Goal: Task Accomplishment & Management: Complete application form

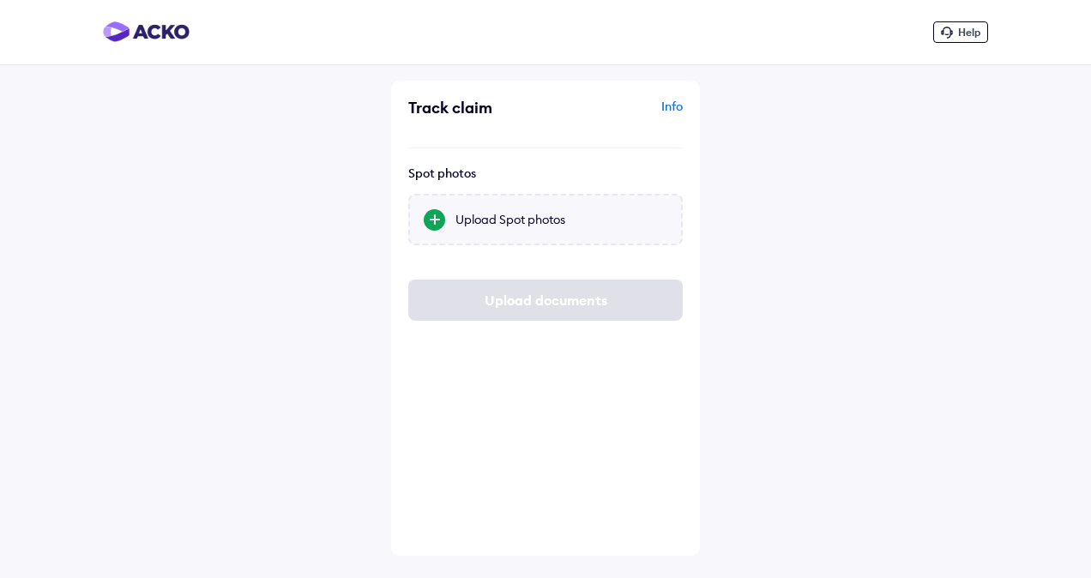
click at [433, 216] on div at bounding box center [434, 219] width 21 height 21
click at [0, 0] on input "Upload Spot photos" at bounding box center [0, 0] width 0 height 0
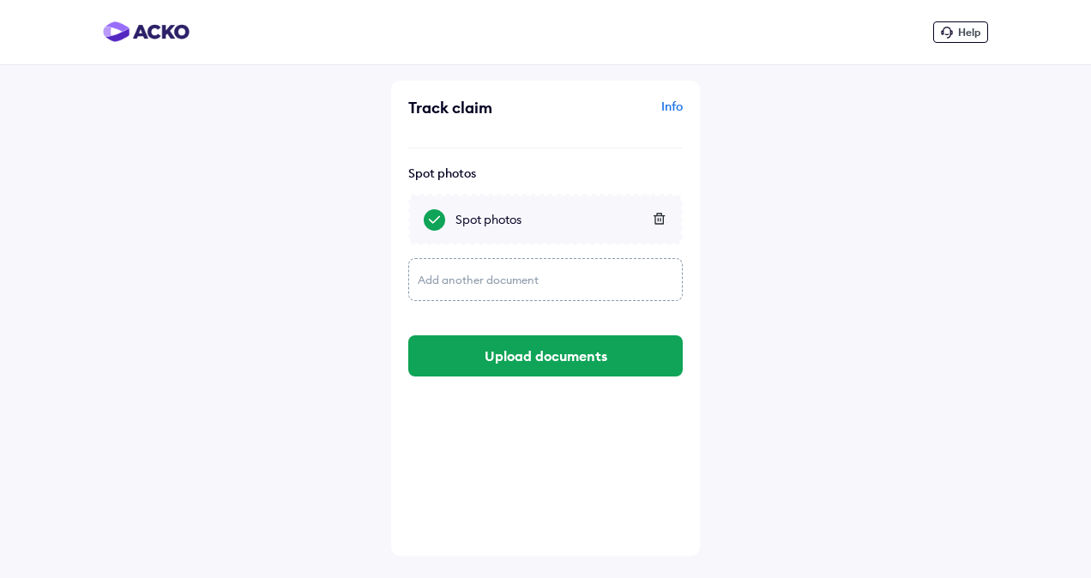
click at [466, 283] on div "Add another document" at bounding box center [545, 279] width 275 height 43
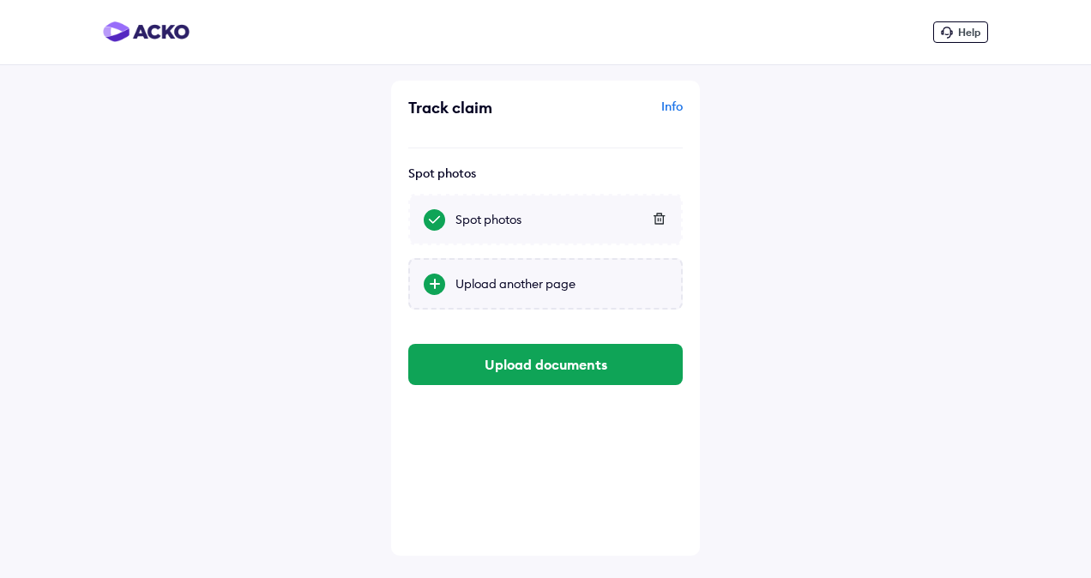
click at [435, 278] on div at bounding box center [434, 284] width 21 height 21
click at [0, 0] on input "Upload another page" at bounding box center [0, 0] width 0 height 0
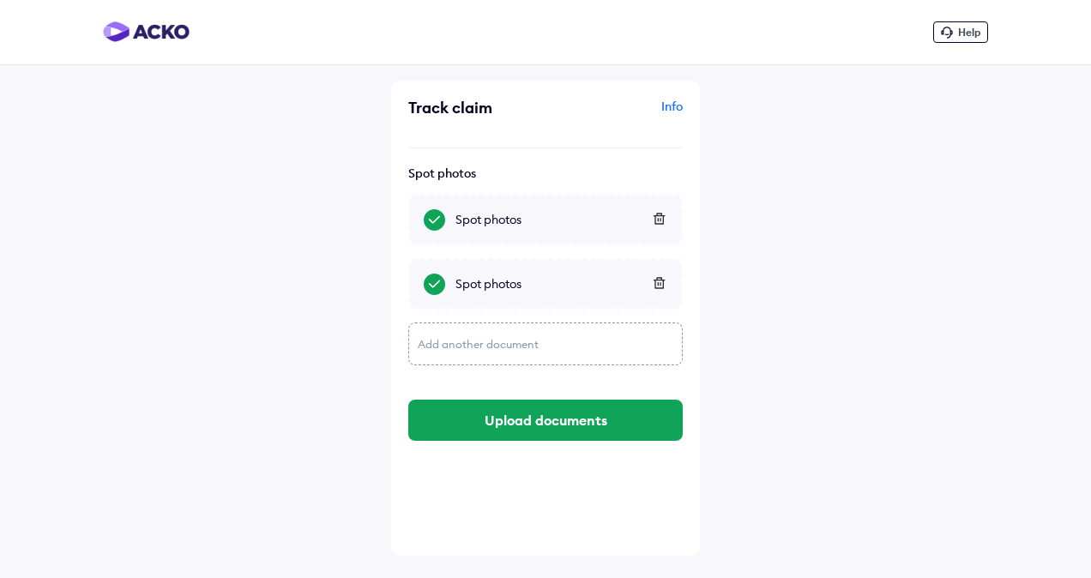
click at [463, 348] on div "Add another document" at bounding box center [545, 344] width 275 height 43
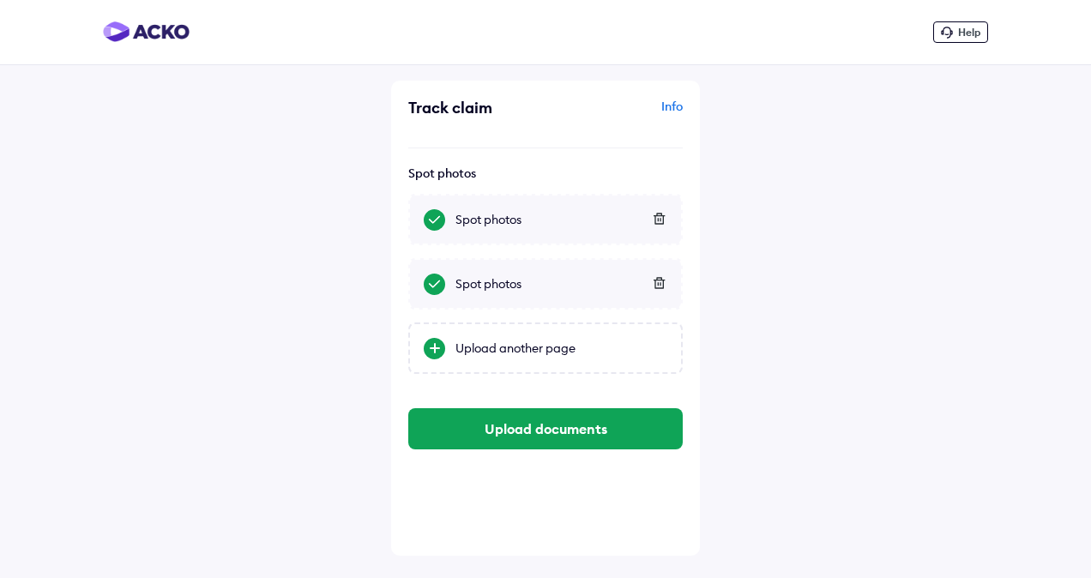
click at [463, 348] on div "Upload another page" at bounding box center [562, 348] width 212 height 17
click at [0, 0] on input "Upload another page" at bounding box center [0, 0] width 0 height 0
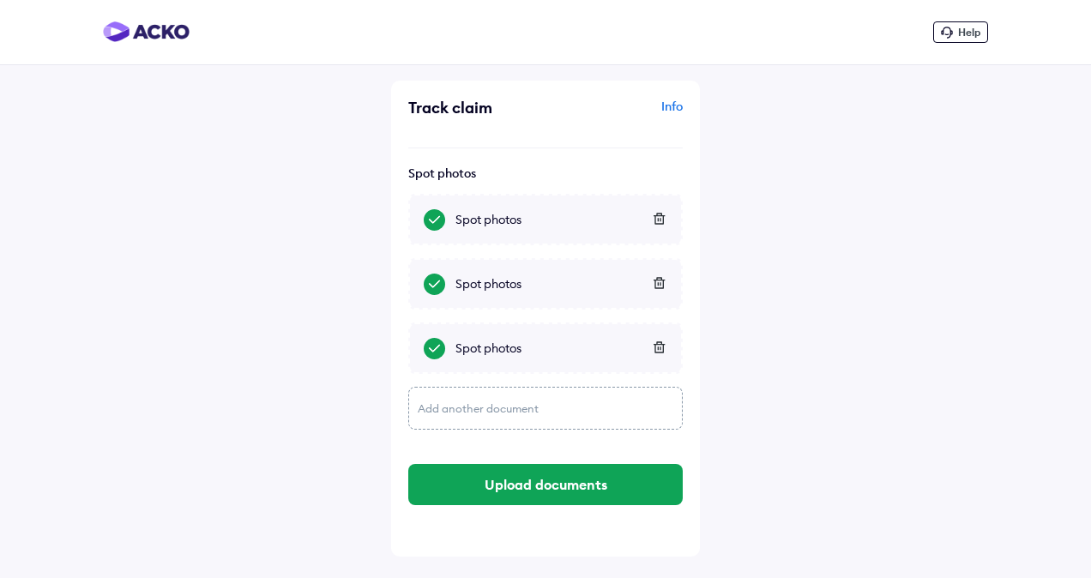
click at [462, 410] on div "Add another document" at bounding box center [545, 408] width 275 height 43
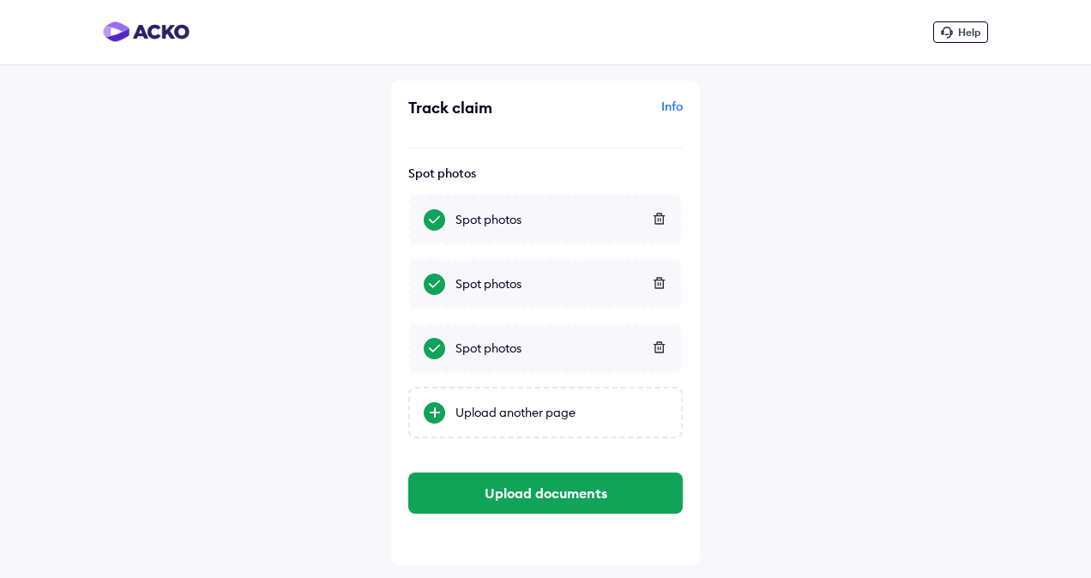
click at [462, 410] on div "Upload another page" at bounding box center [562, 412] width 212 height 17
click at [0, 0] on input "Upload another page" at bounding box center [0, 0] width 0 height 0
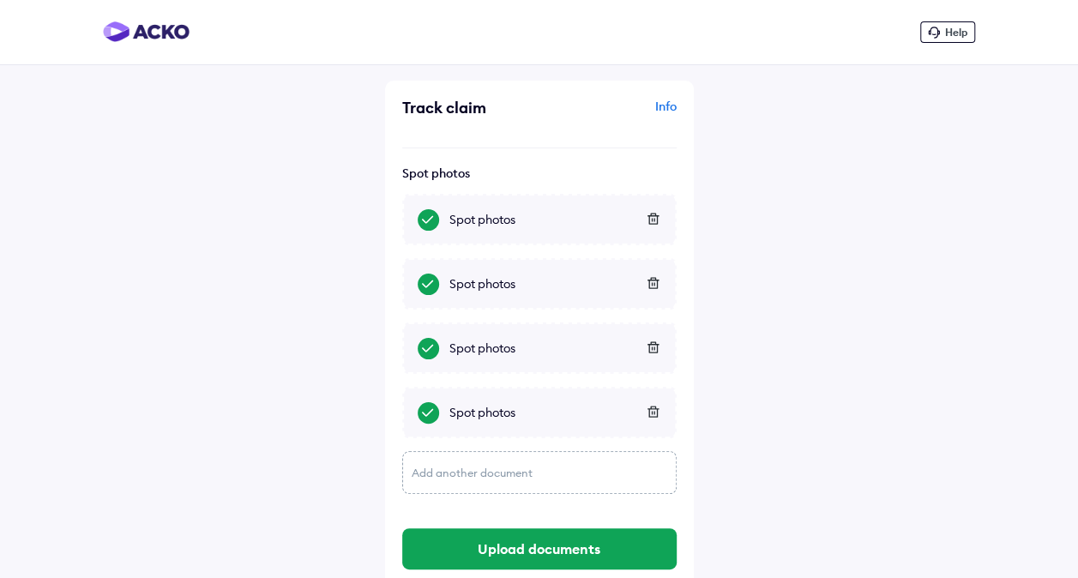
click at [456, 474] on div "Add another document" at bounding box center [539, 472] width 275 height 43
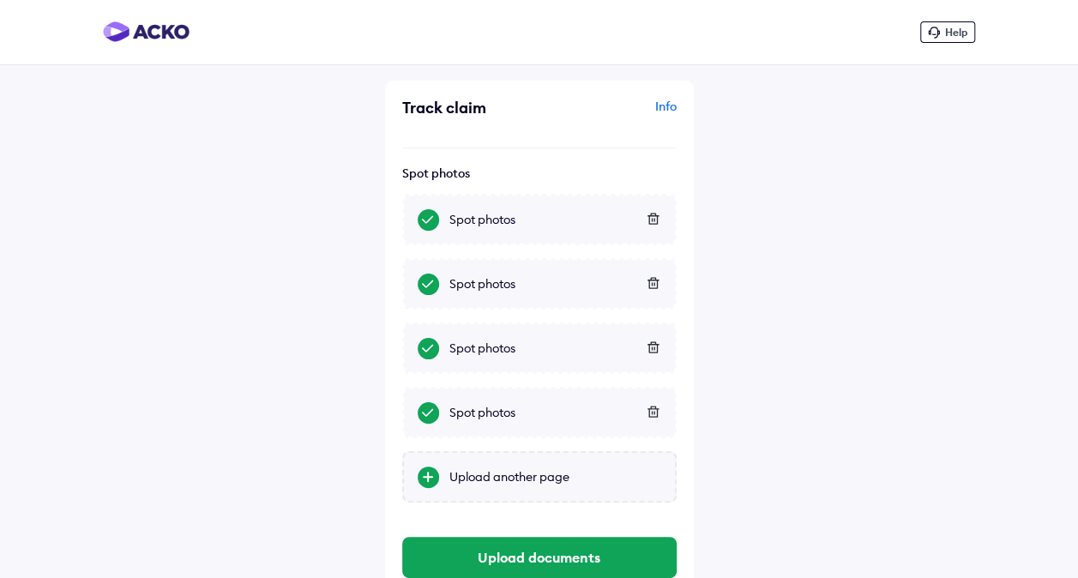
click at [483, 479] on div "Upload another page" at bounding box center [556, 476] width 212 height 17
click at [0, 0] on input "Upload another page" at bounding box center [0, 0] width 0 height 0
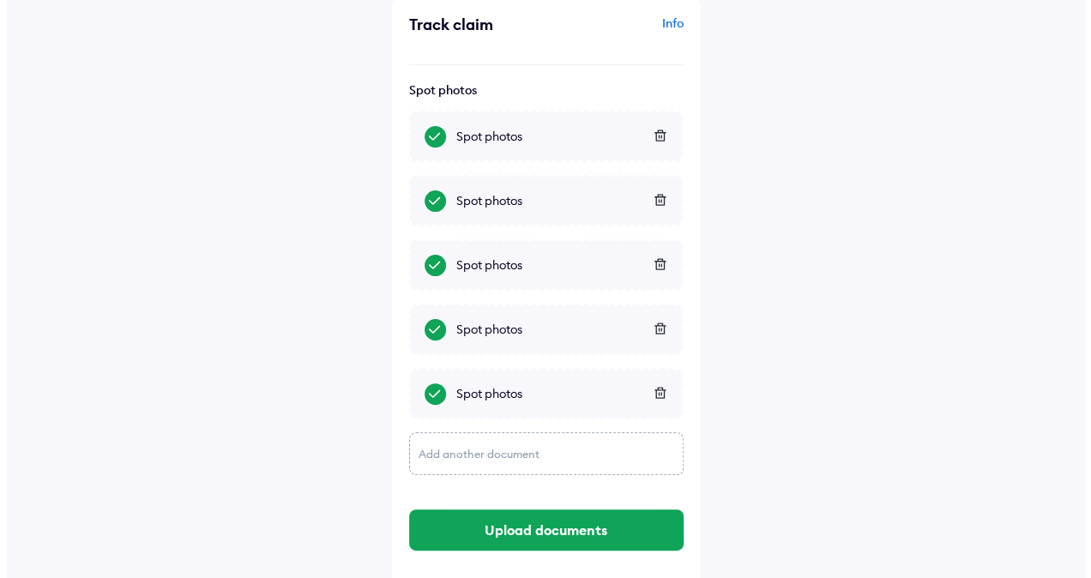
scroll to position [100, 0]
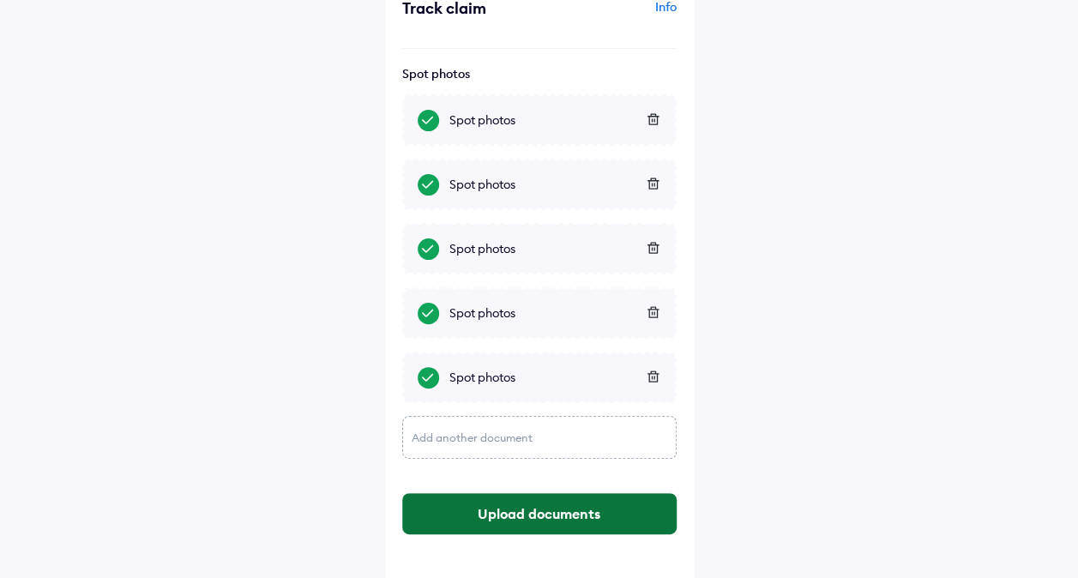
click at [546, 513] on button "Upload documents" at bounding box center [539, 513] width 275 height 41
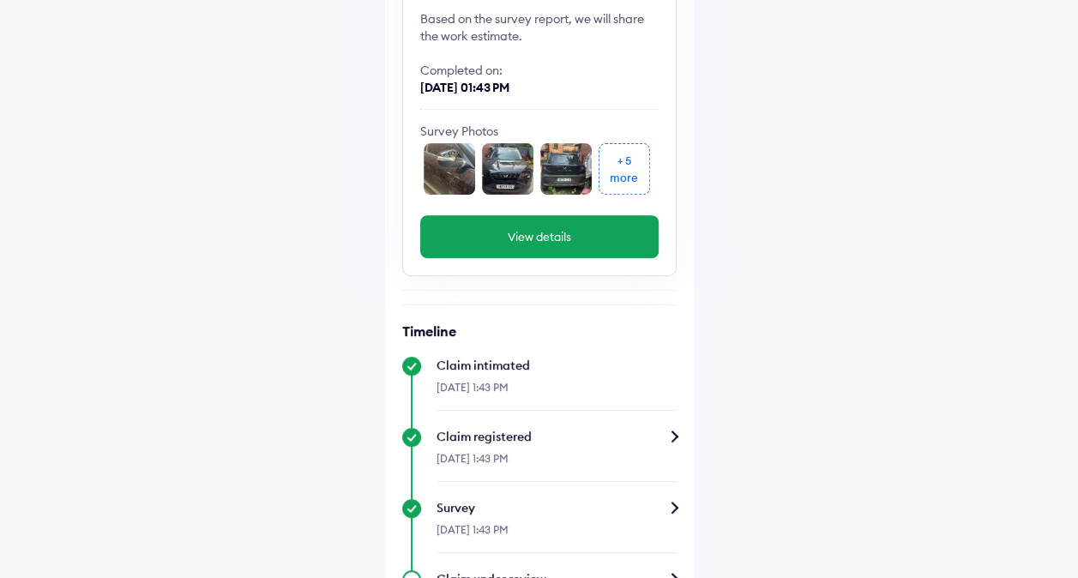
scroll to position [118, 0]
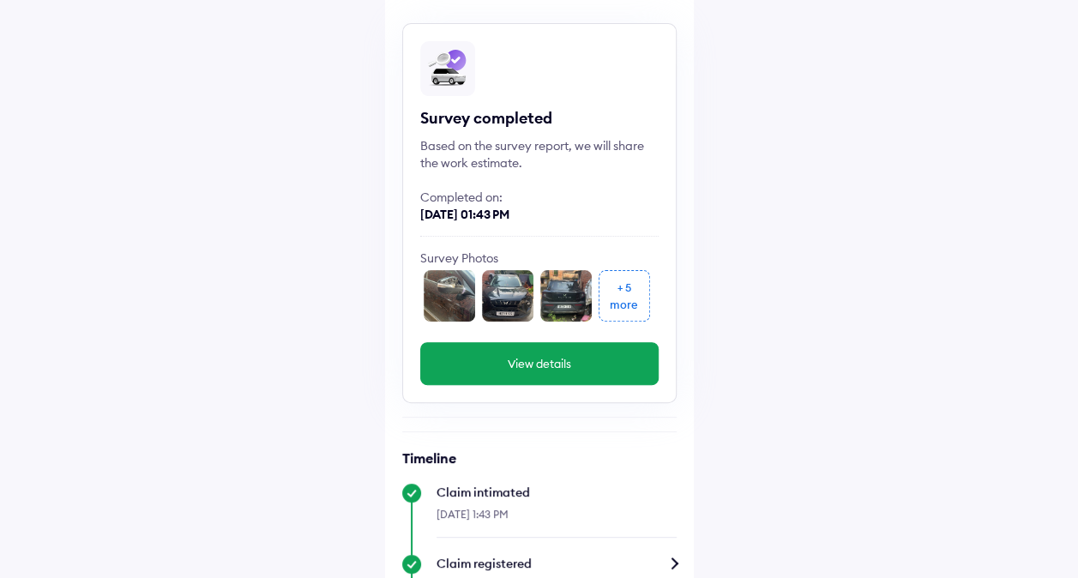
click at [621, 288] on div "+ 5" at bounding box center [625, 287] width 14 height 17
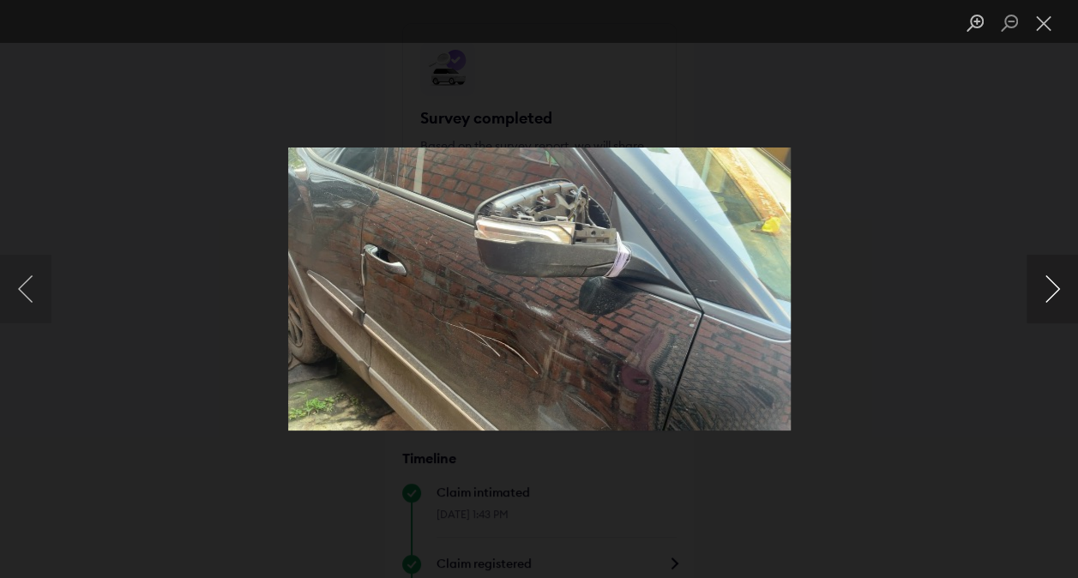
click at [1046, 288] on button "Next image" at bounding box center [1052, 289] width 51 height 69
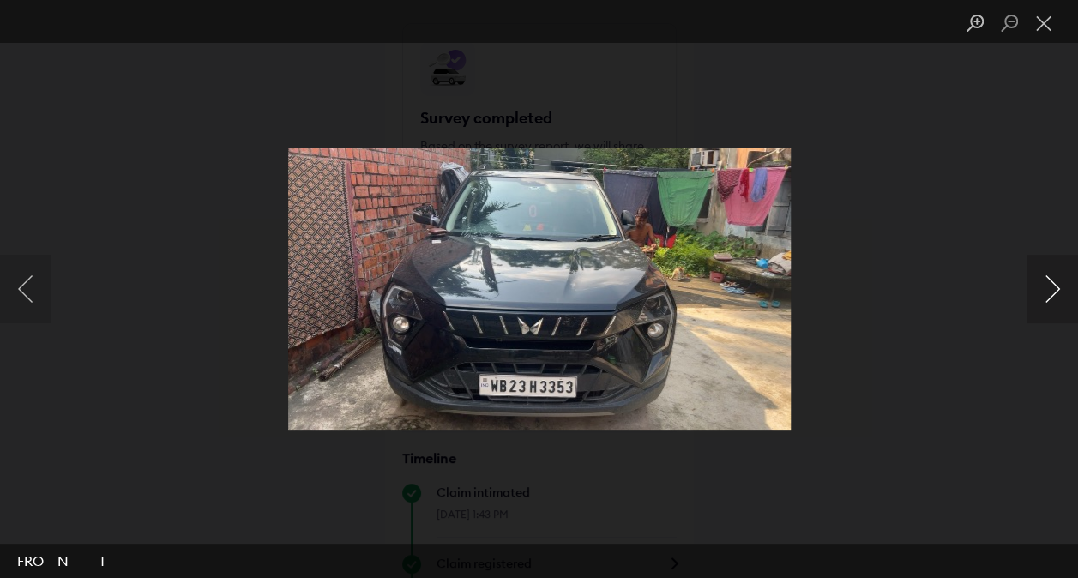
click at [1046, 288] on button "Next image" at bounding box center [1052, 289] width 51 height 69
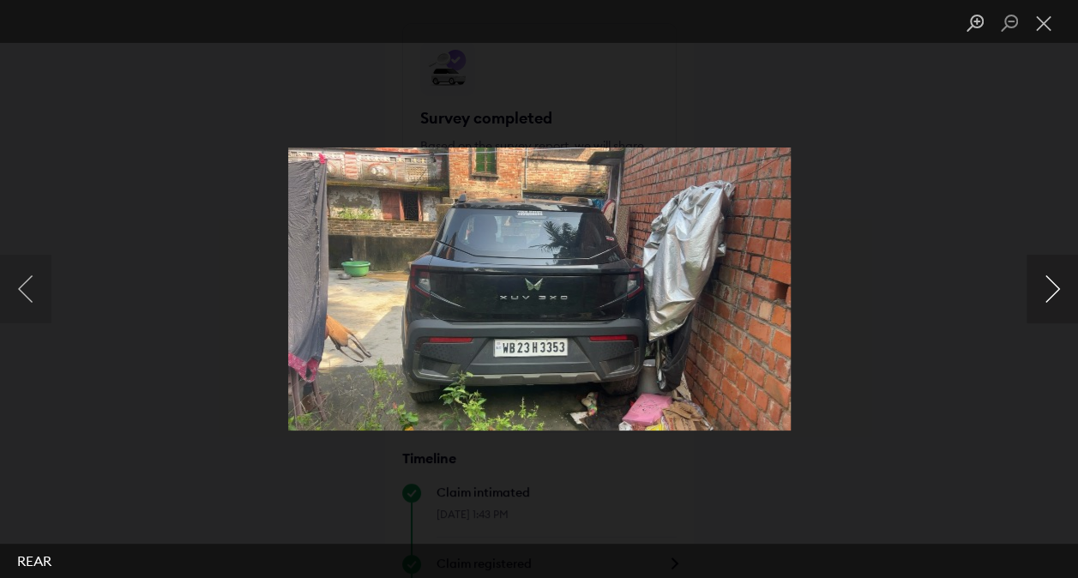
click at [1046, 288] on button "Next image" at bounding box center [1052, 289] width 51 height 69
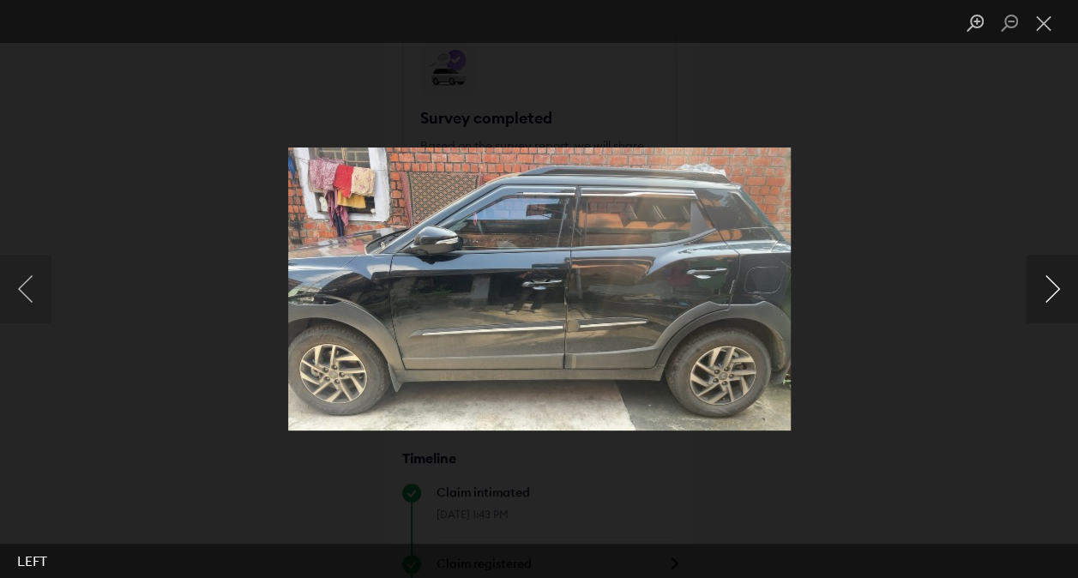
click at [1046, 288] on button "Next image" at bounding box center [1052, 289] width 51 height 69
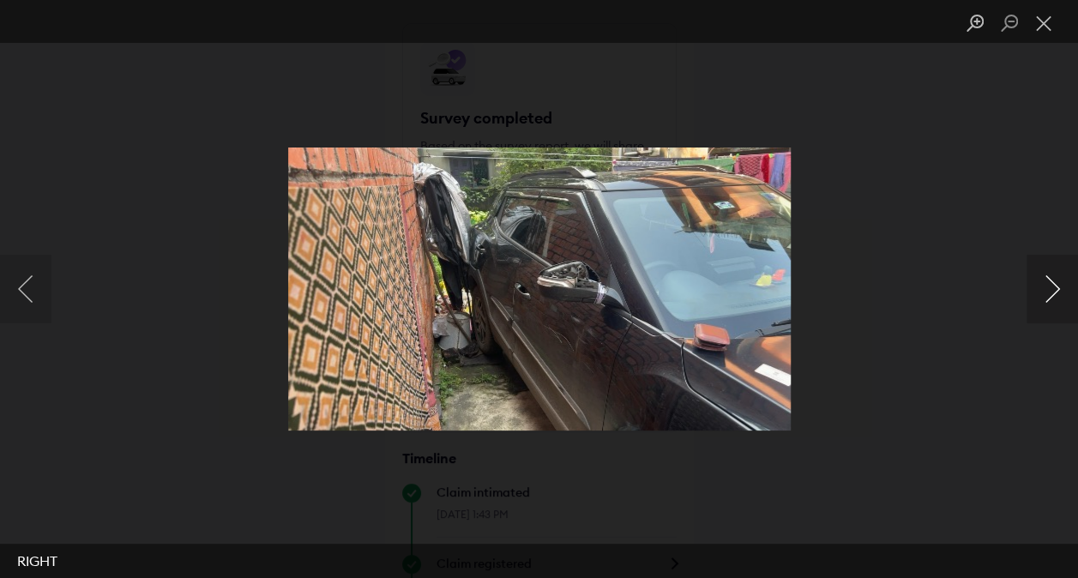
click at [1046, 288] on button "Next image" at bounding box center [1052, 289] width 51 height 69
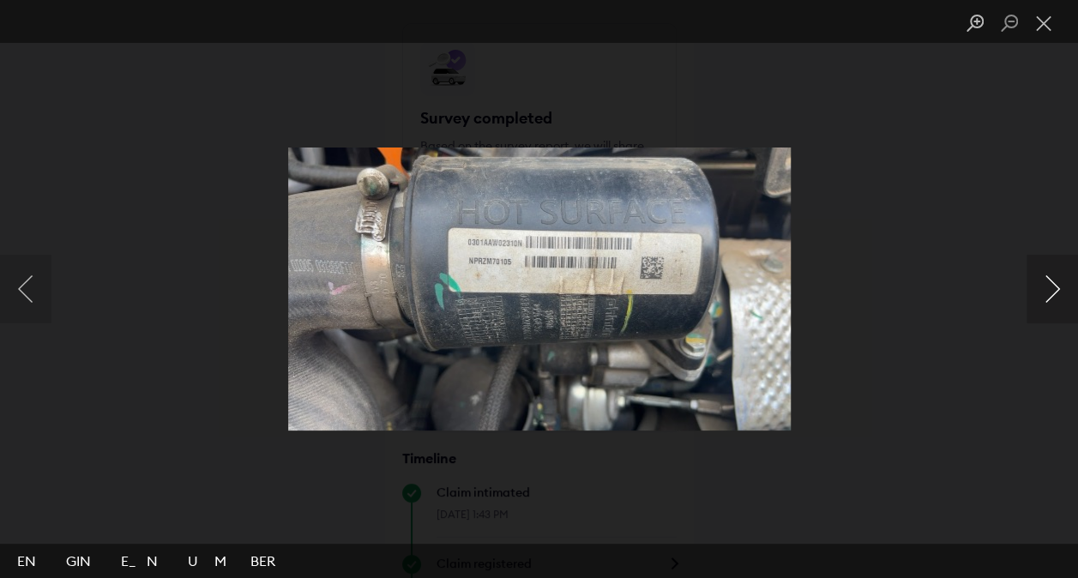
click at [1046, 288] on button "Next image" at bounding box center [1052, 289] width 51 height 69
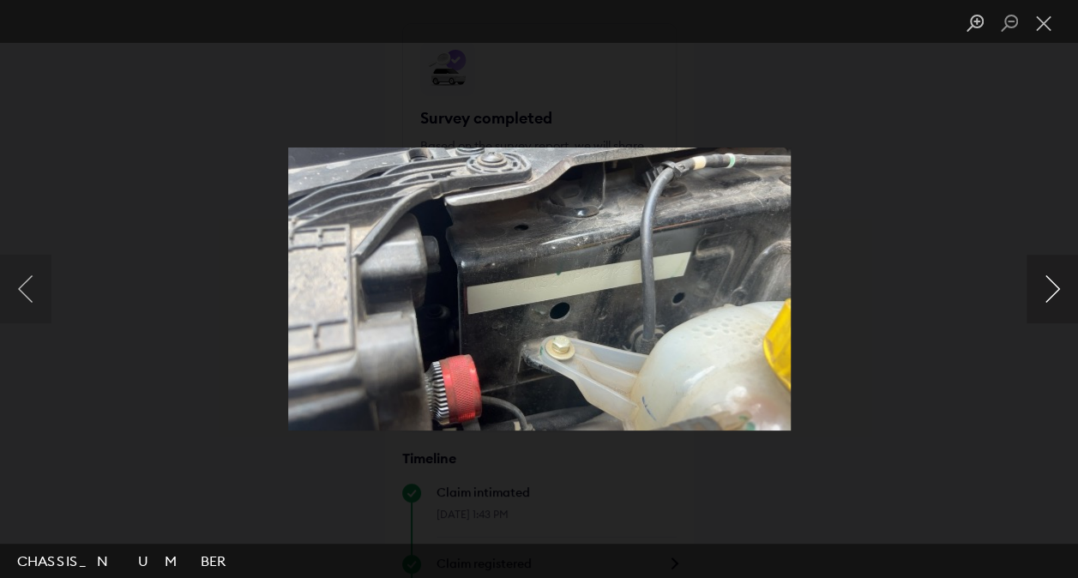
click at [1046, 288] on button "Next image" at bounding box center [1052, 289] width 51 height 69
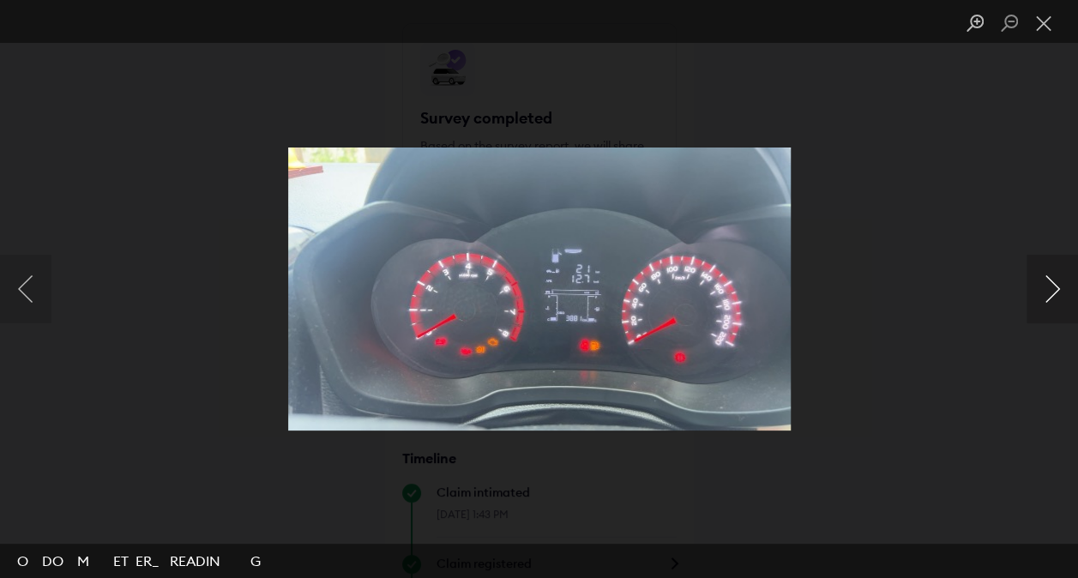
click at [1046, 288] on button "Next image" at bounding box center [1052, 289] width 51 height 69
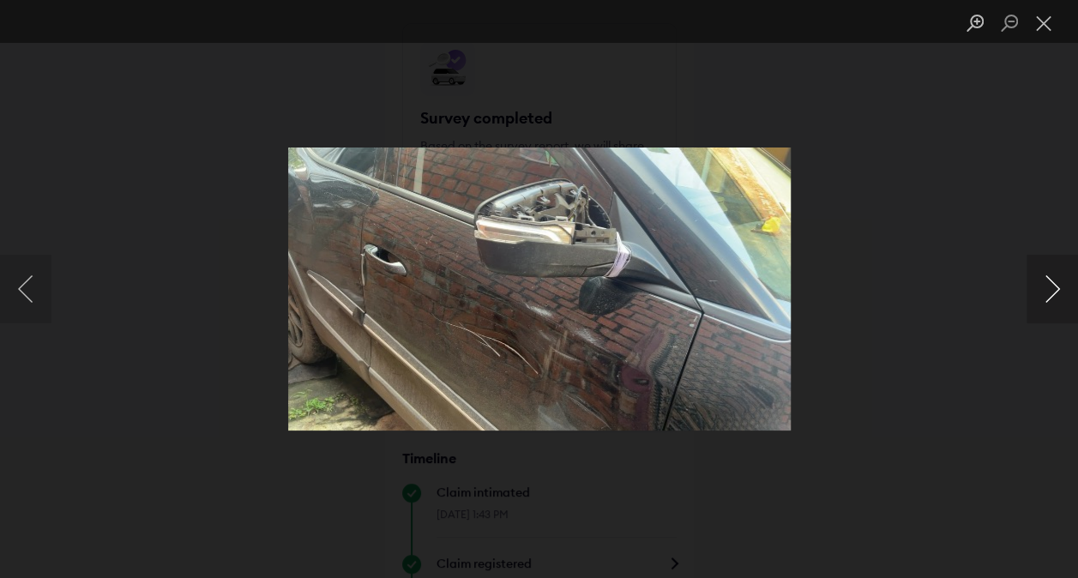
click at [1046, 288] on button "Next image" at bounding box center [1052, 289] width 51 height 69
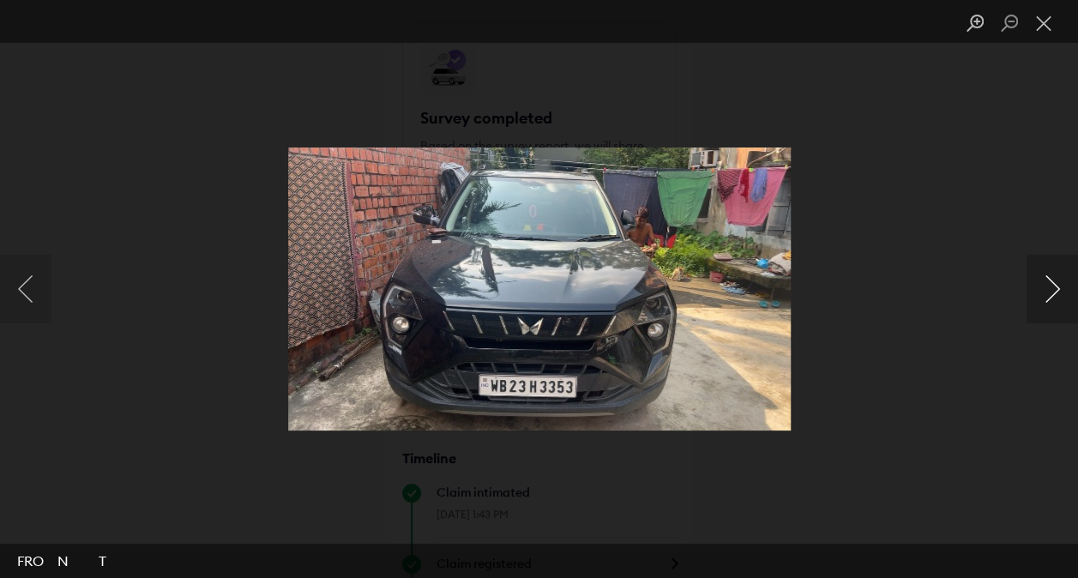
click at [1046, 288] on button "Next image" at bounding box center [1052, 289] width 51 height 69
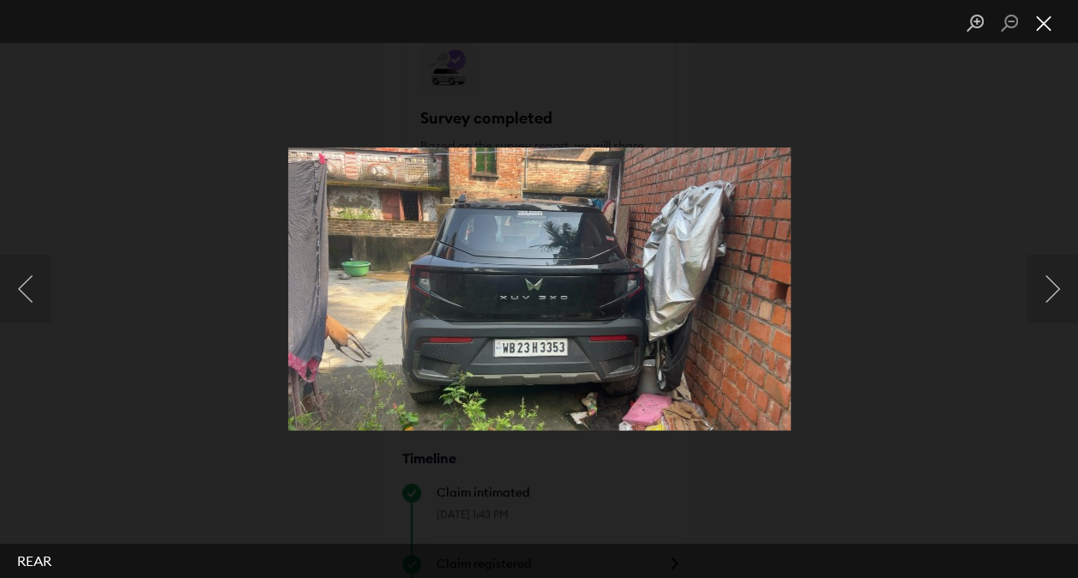
click at [1041, 17] on button "Close lightbox" at bounding box center [1044, 24] width 34 height 30
